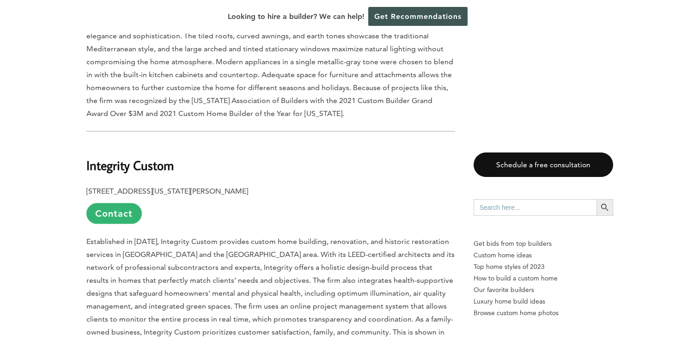
scroll to position [1849, 0]
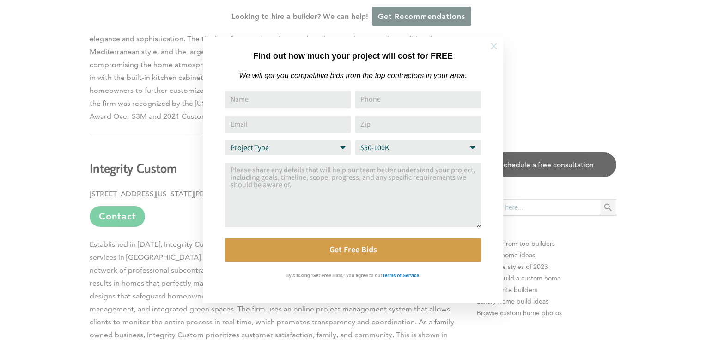
click at [497, 46] on icon at bounding box center [494, 46] width 10 height 10
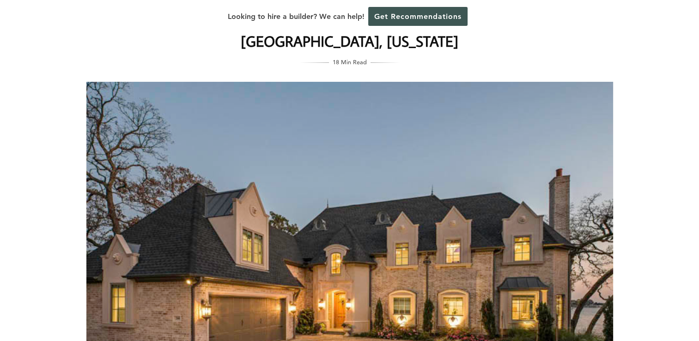
scroll to position [0, 0]
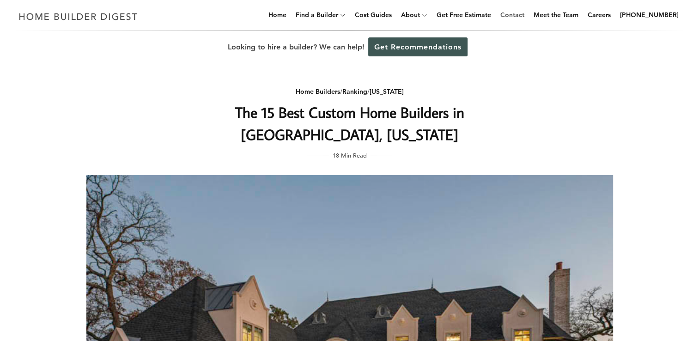
click at [525, 13] on link "Contact" at bounding box center [512, 15] width 31 height 30
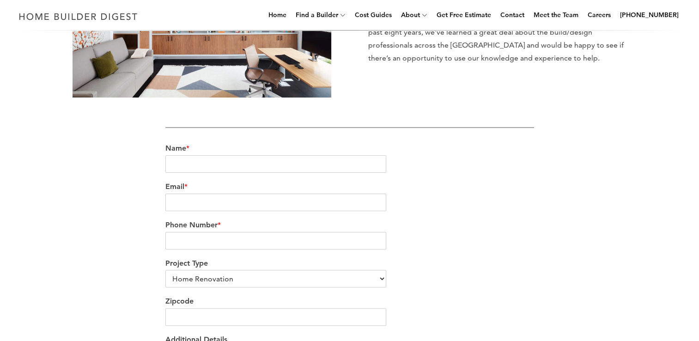
scroll to position [185, 0]
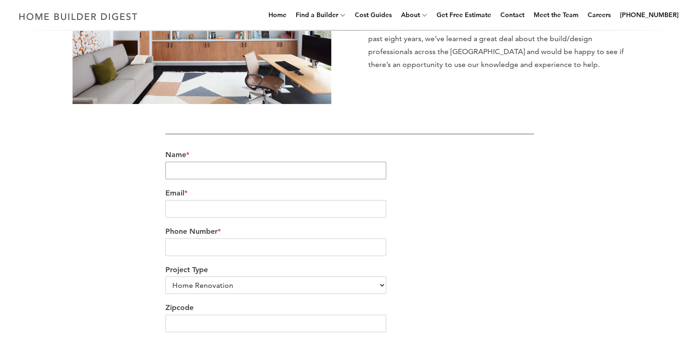
click at [181, 171] on input "Name *" at bounding box center [275, 171] width 221 height 18
type input "Mark Randall Servaes"
type input "MARKRSERVAES@GMAIL.COM"
type input "7132046066"
type input "75069"
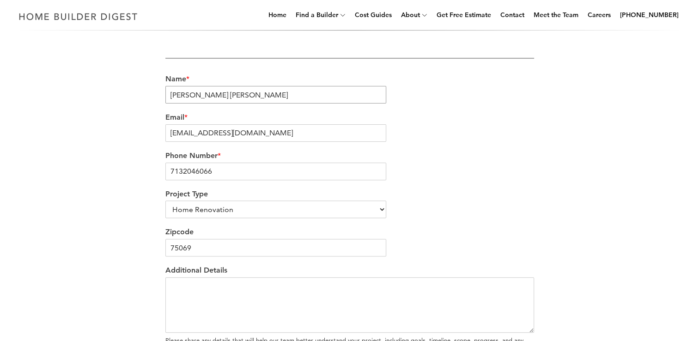
scroll to position [277, 0]
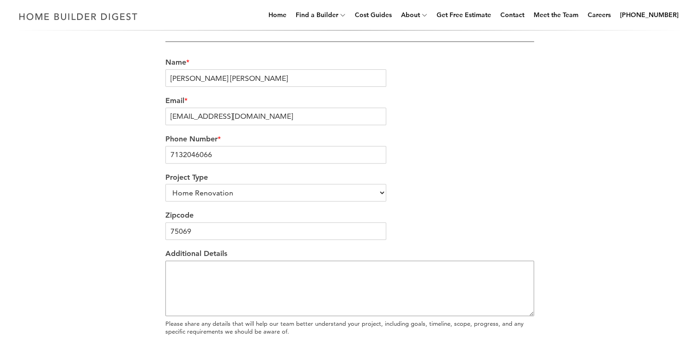
click at [173, 269] on textarea "Additional Details" at bounding box center [349, 288] width 369 height 55
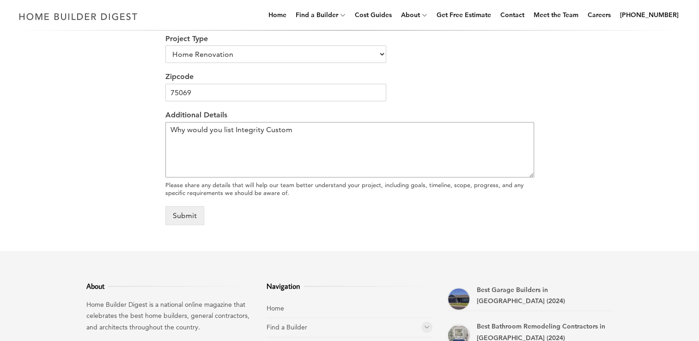
scroll to position [370, 0]
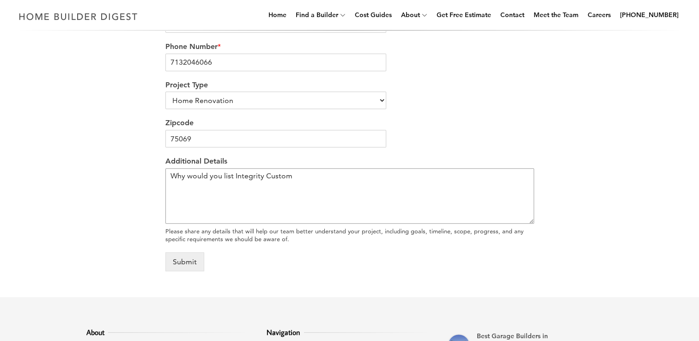
click at [294, 175] on textarea "Why would you list Integrity Custom" at bounding box center [349, 195] width 369 height 55
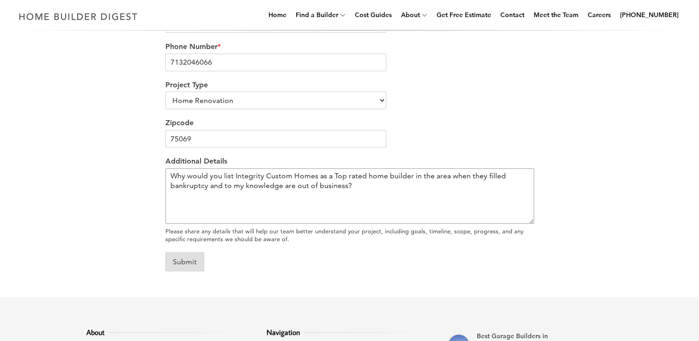
type textarea "Why would you list Integrity Custom Homes as a Top rated home builder in the ar…"
click at [187, 260] on button "Submit" at bounding box center [184, 261] width 39 height 19
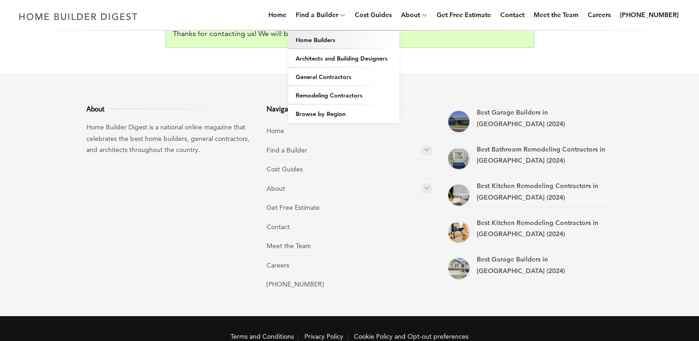
click at [338, 40] on link "Home Builders" at bounding box center [343, 40] width 111 height 18
